Goal: Check status: Check status

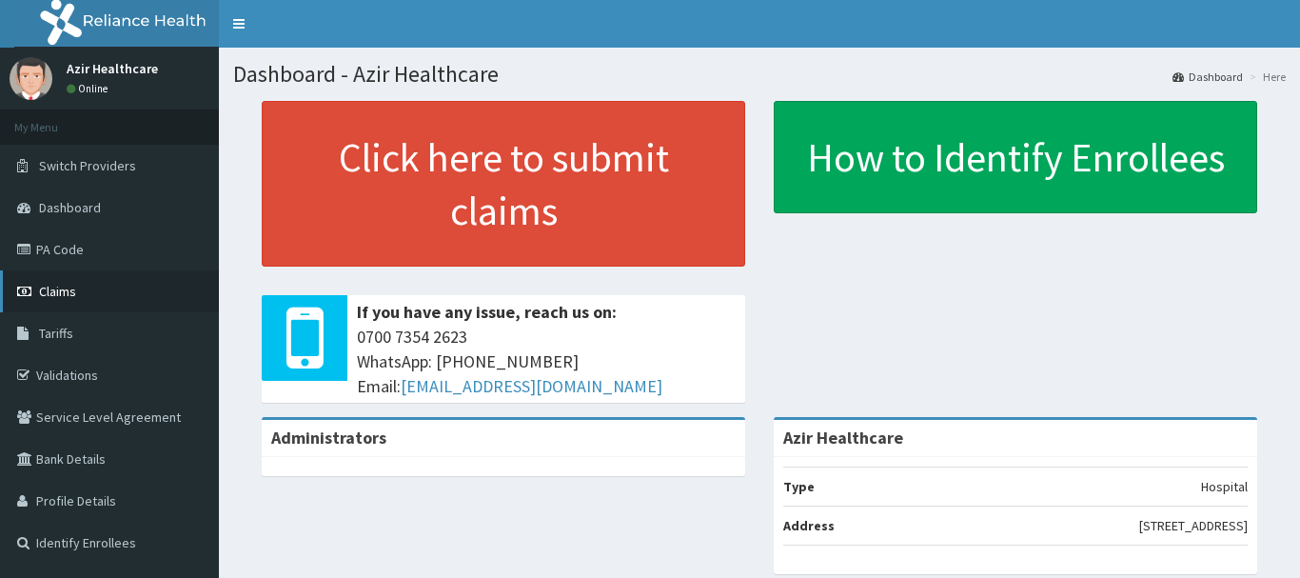
click at [44, 294] on span "Claims" at bounding box center [57, 291] width 37 height 17
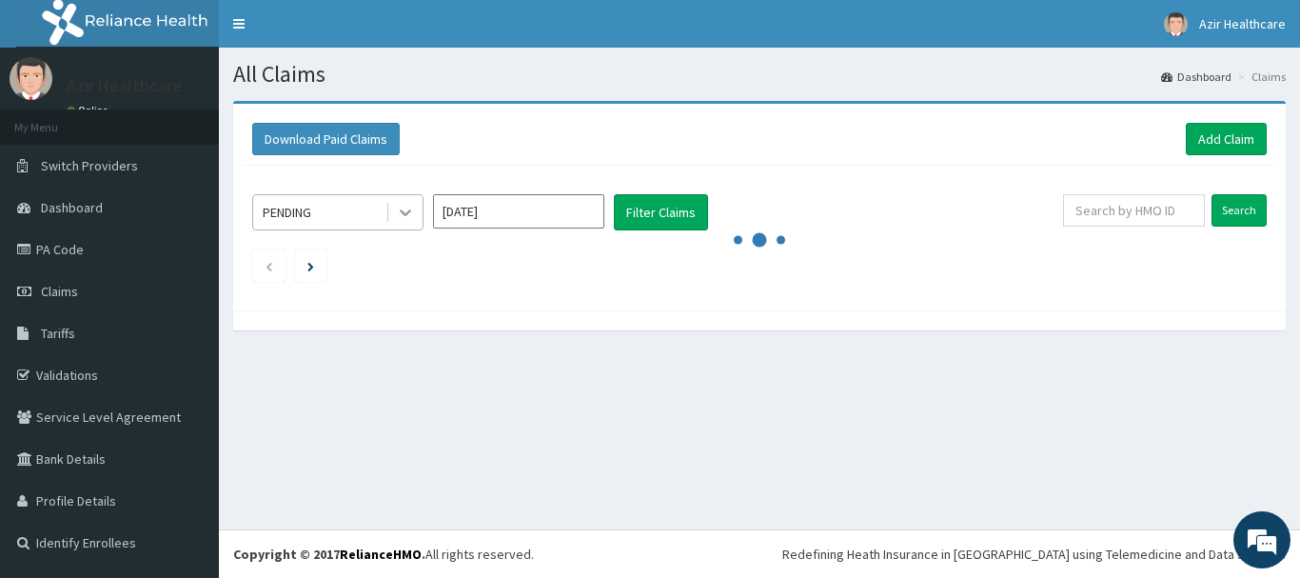
click at [406, 211] on icon at bounding box center [405, 212] width 19 height 19
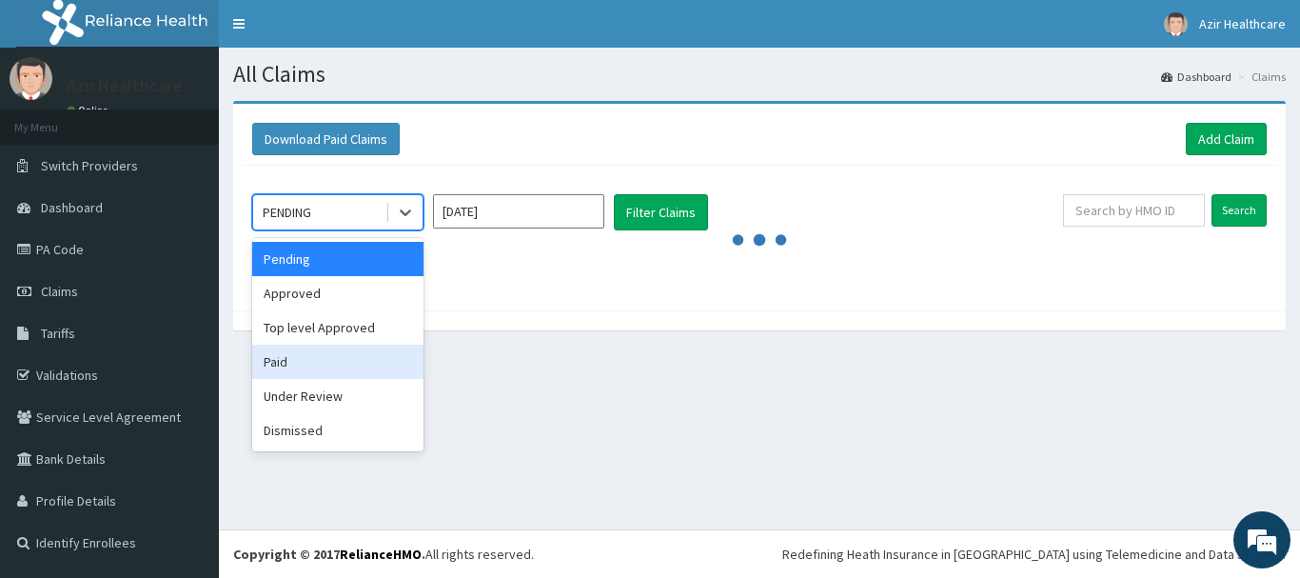
click at [285, 364] on div "Paid" at bounding box center [337, 362] width 171 height 34
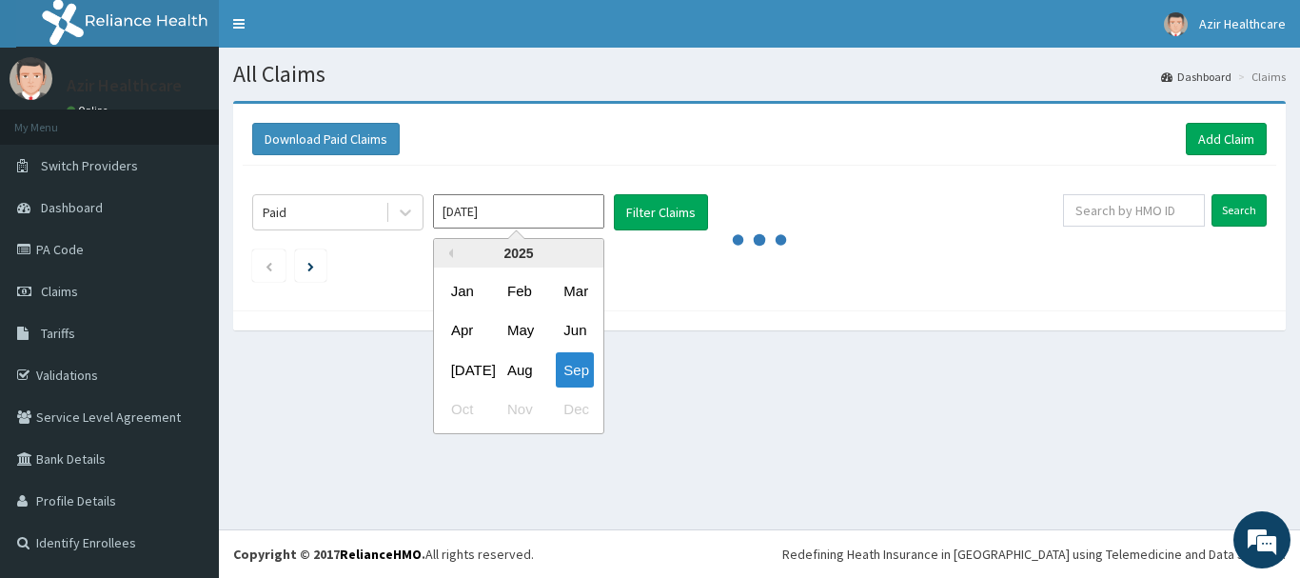
click at [536, 217] on input "Sep 2025" at bounding box center [518, 211] width 171 height 34
click at [516, 365] on div "Aug" at bounding box center [519, 369] width 38 height 35
type input "Aug 2025"
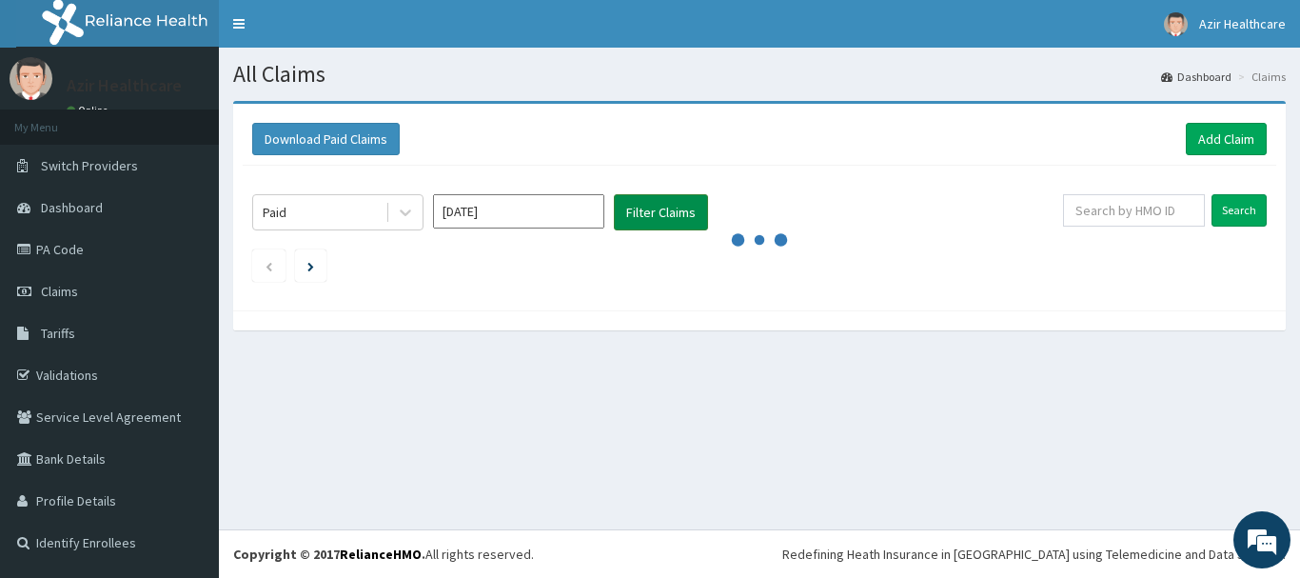
click at [665, 217] on button "Filter Claims" at bounding box center [661, 212] width 94 height 36
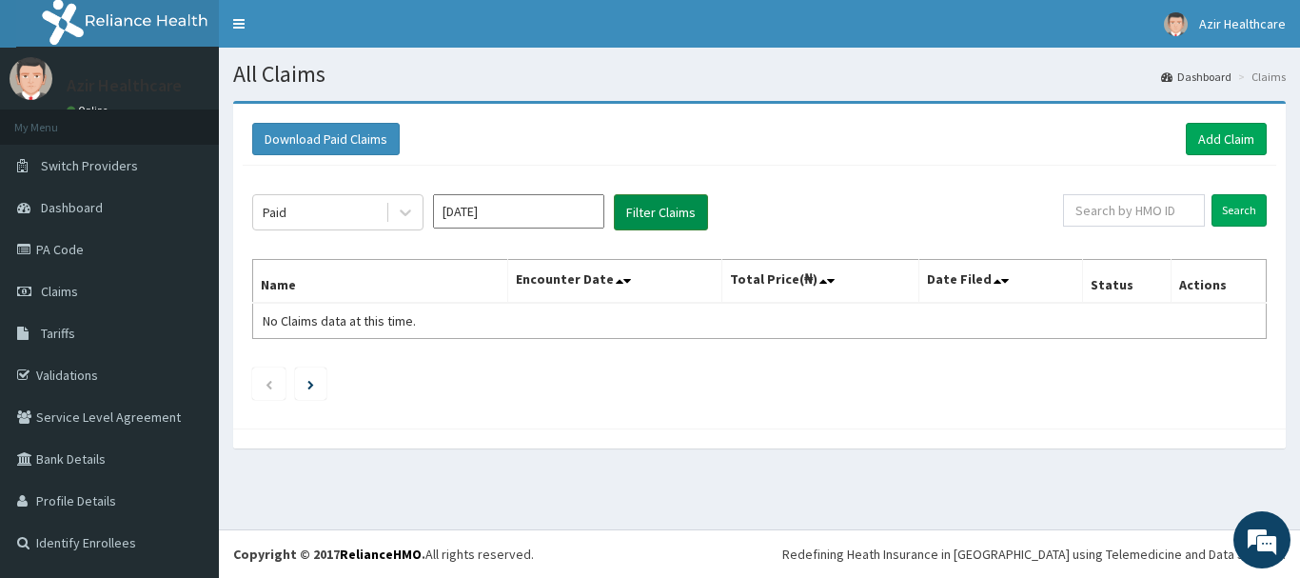
click at [646, 216] on button "Filter Claims" at bounding box center [661, 212] width 94 height 36
click at [404, 212] on icon at bounding box center [405, 213] width 11 height 7
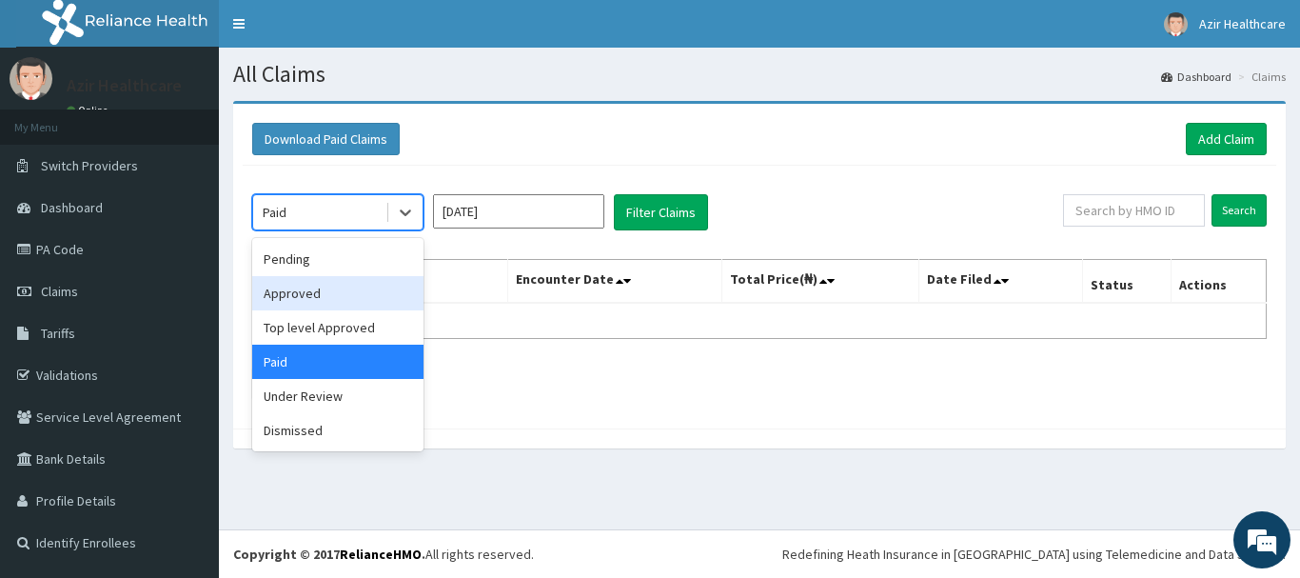
click at [308, 296] on div "Approved" at bounding box center [337, 293] width 171 height 34
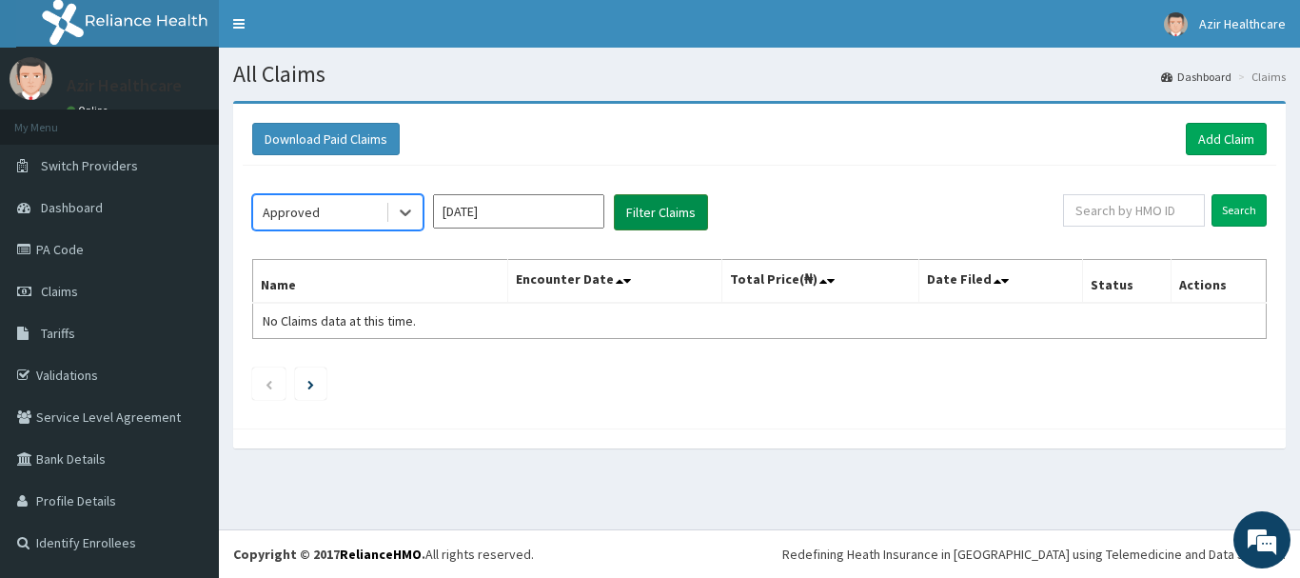
click at [664, 222] on button "Filter Claims" at bounding box center [661, 212] width 94 height 36
